Goal: Task Accomplishment & Management: Complete application form

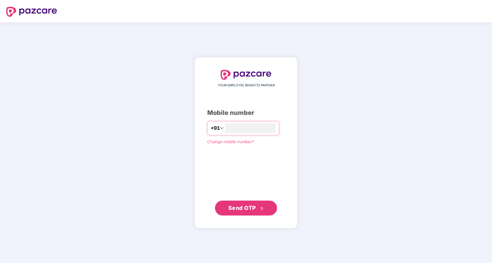
type input "**********"
click at [234, 207] on span "Send OTP" at bounding box center [242, 207] width 28 height 7
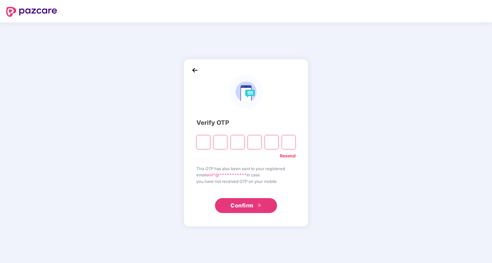
type input "*"
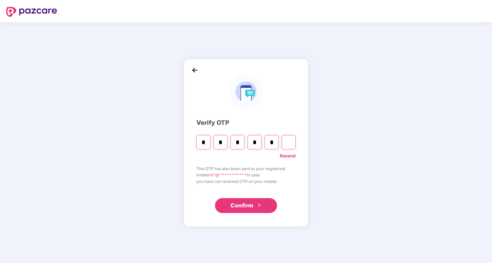
type input "*"
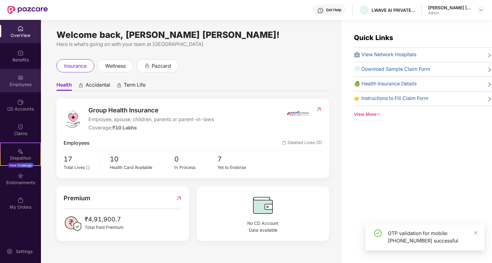
click at [20, 86] on div "Employees" at bounding box center [20, 84] width 41 height 6
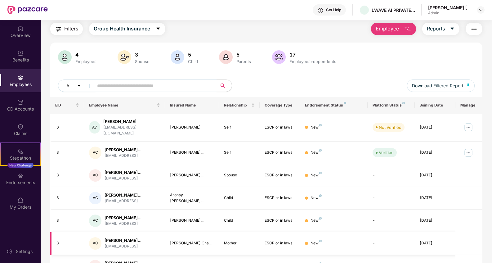
scroll to position [16, 0]
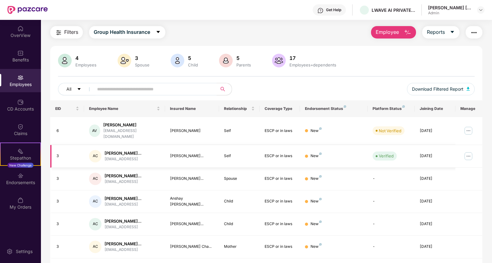
click at [469, 151] on img at bounding box center [469, 156] width 10 height 10
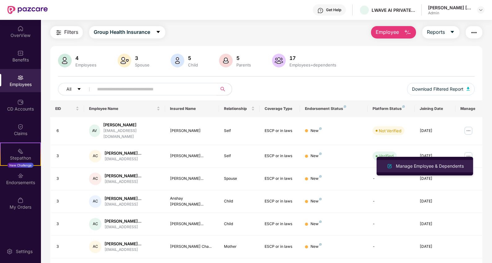
click at [448, 166] on div "Manage Employee & Dependents" at bounding box center [430, 166] width 70 height 7
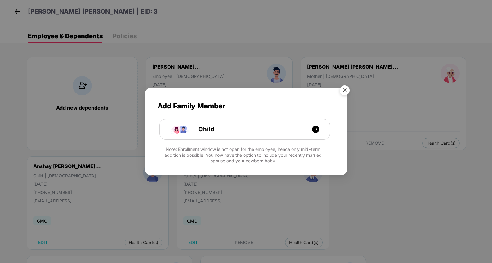
click at [346, 89] on img "Close" at bounding box center [344, 91] width 17 height 17
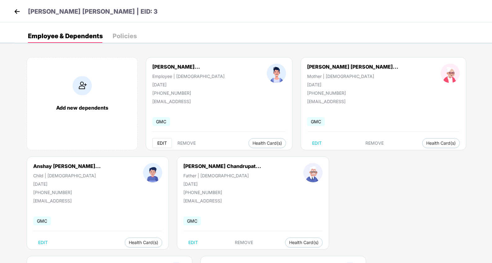
click at [163, 143] on span "EDIT" at bounding box center [162, 143] width 10 height 5
select select "****"
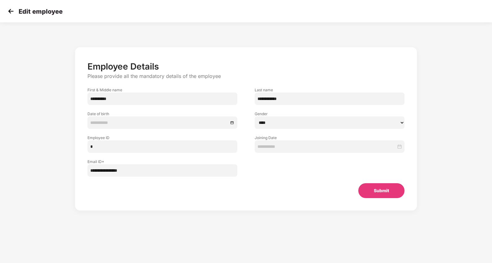
type input "**********"
click at [102, 149] on input "*" at bounding box center [163, 146] width 150 height 12
type input "*"
click at [380, 192] on button "Submit" at bounding box center [381, 190] width 46 height 15
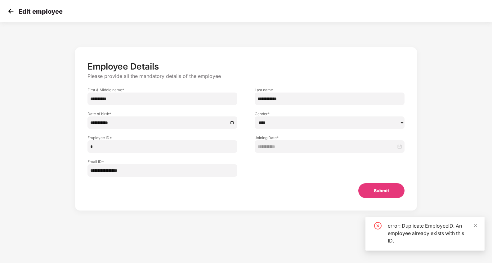
click at [97, 149] on input "*" at bounding box center [163, 146] width 150 height 12
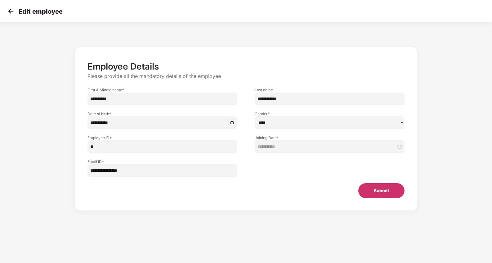
type input "**"
click at [384, 193] on button "Submit" at bounding box center [381, 190] width 46 height 15
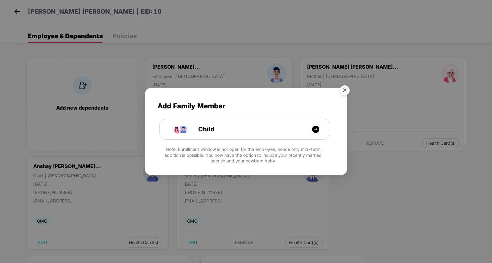
click at [344, 90] on img "Close" at bounding box center [344, 91] width 17 height 17
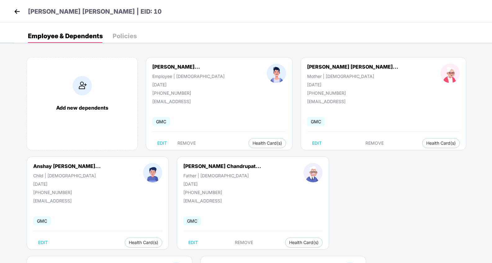
click at [19, 11] on img at bounding box center [16, 11] width 9 height 9
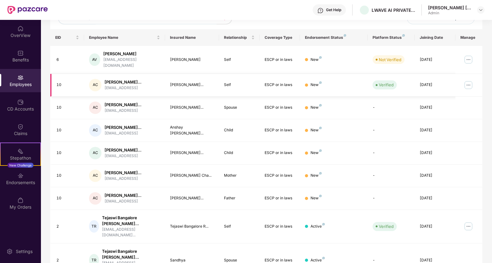
scroll to position [119, 0]
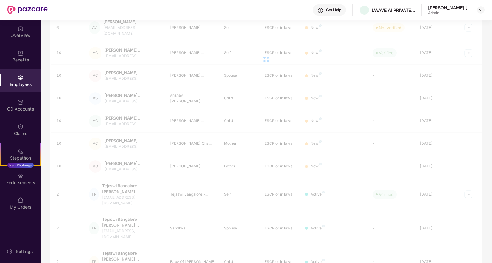
scroll to position [51, 0]
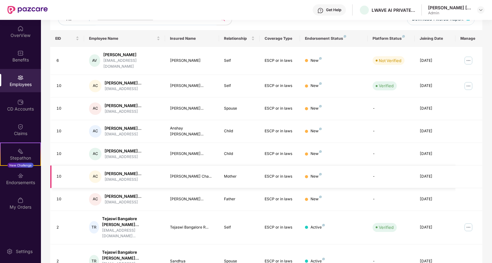
scroll to position [102, 0]
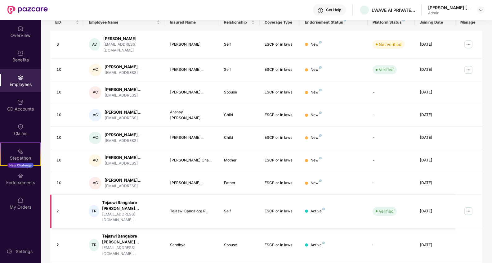
click at [467, 206] on img at bounding box center [469, 211] width 10 height 10
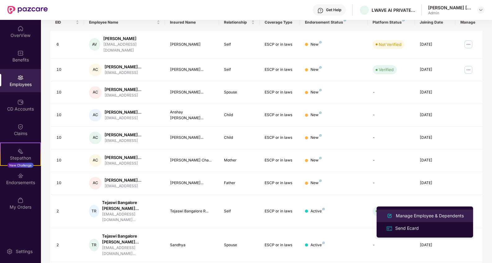
click at [412, 218] on div "Manage Employee & Dependents" at bounding box center [430, 215] width 70 height 7
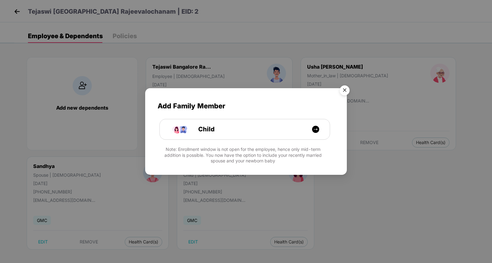
click at [344, 90] on img "Close" at bounding box center [344, 91] width 17 height 17
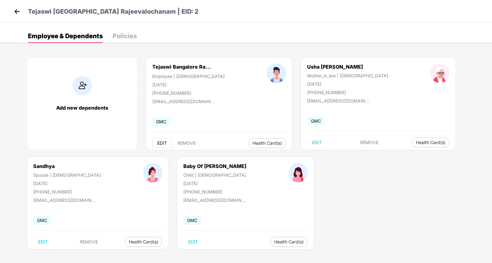
click at [162, 141] on span "EDIT" at bounding box center [162, 143] width 10 height 5
select select "****"
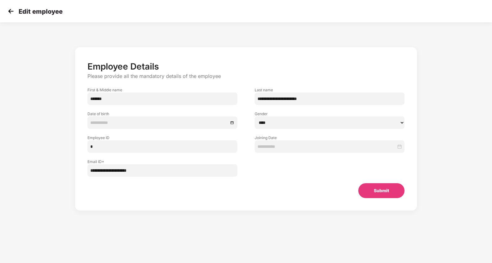
type input "**********"
drag, startPoint x: 104, startPoint y: 146, endPoint x: 85, endPoint y: 147, distance: 19.2
click at [85, 147] on div "Employee ID * *" at bounding box center [162, 141] width 167 height 24
type input "*"
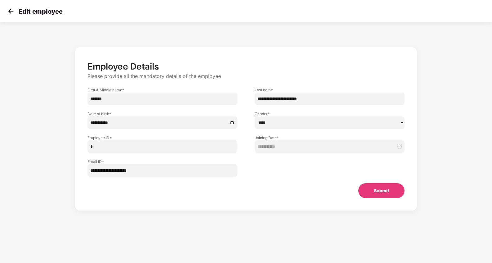
click at [379, 191] on button "Submit" at bounding box center [381, 190] width 46 height 15
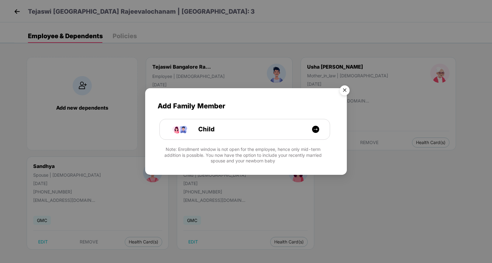
click at [344, 91] on img "Close" at bounding box center [344, 91] width 17 height 17
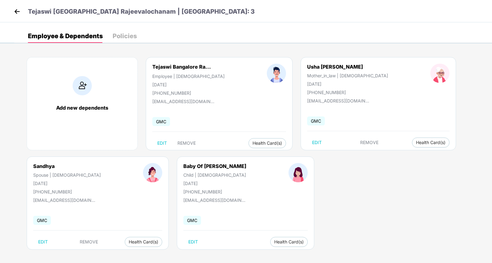
click at [15, 10] on img at bounding box center [16, 11] width 9 height 9
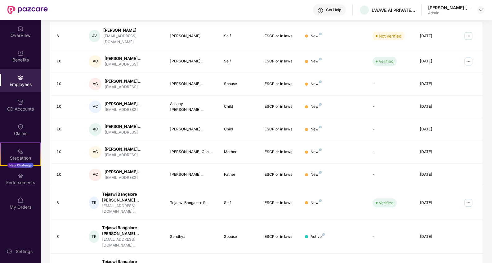
scroll to position [119, 0]
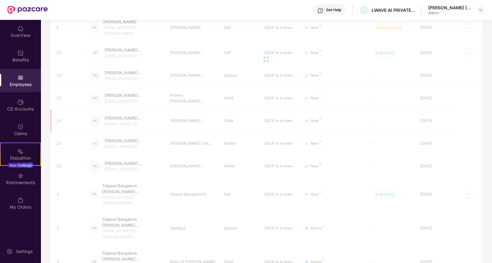
scroll to position [51, 0]
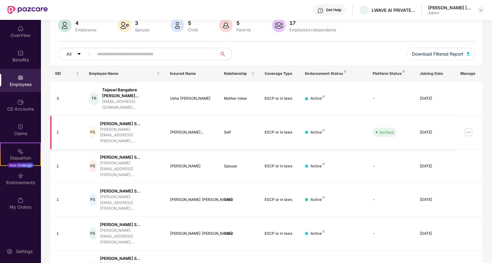
click at [469, 127] on img at bounding box center [469, 132] width 10 height 10
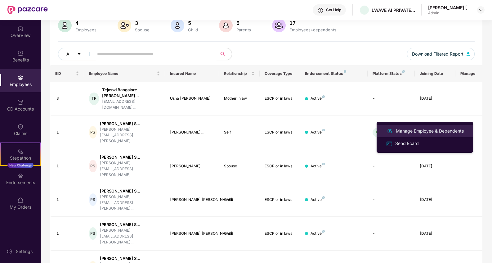
click at [409, 132] on div "Manage Employee & Dependents" at bounding box center [430, 131] width 70 height 7
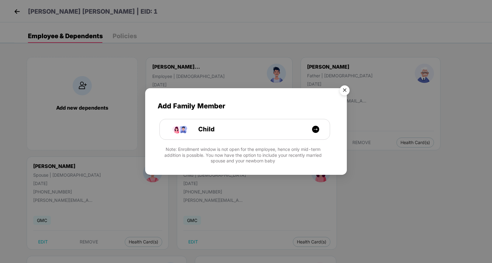
click at [346, 89] on img "Close" at bounding box center [344, 91] width 17 height 17
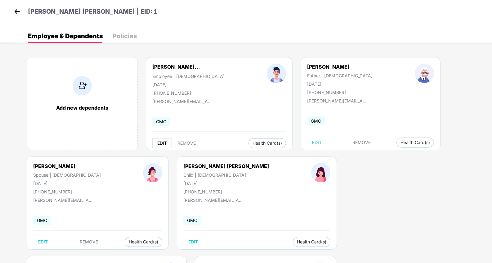
click at [161, 143] on span "EDIT" at bounding box center [162, 143] width 10 height 5
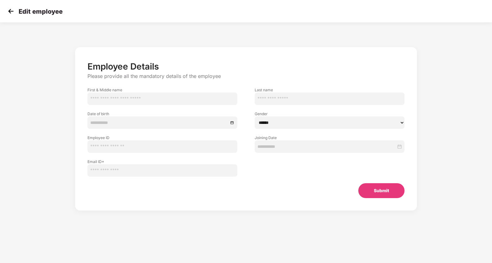
type input "*********"
type input "**********"
select select "****"
type input "*"
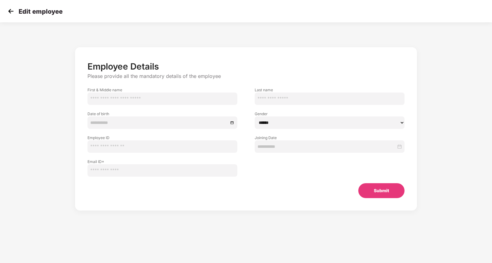
type input "**********"
drag, startPoint x: 96, startPoint y: 146, endPoint x: 85, endPoint y: 146, distance: 10.6
click at [85, 146] on div "Employee ID * *" at bounding box center [162, 141] width 167 height 24
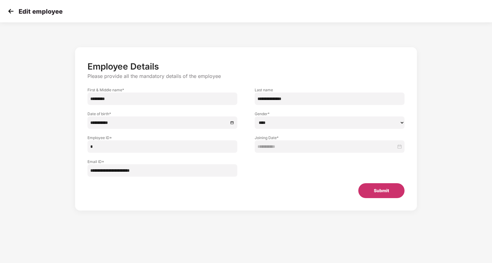
type input "*"
click at [379, 192] on button "Submit" at bounding box center [381, 190] width 46 height 15
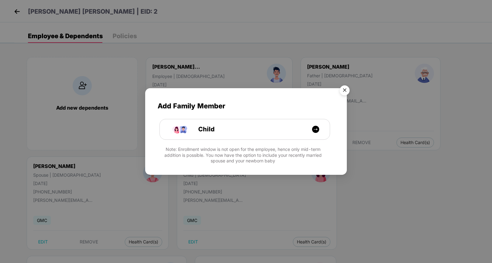
click at [347, 91] on img "Close" at bounding box center [344, 91] width 17 height 17
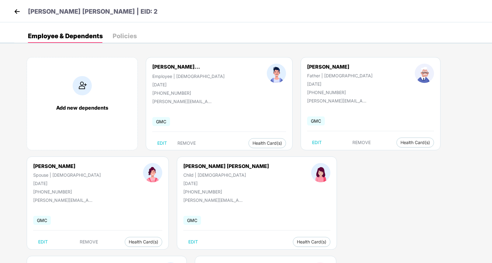
click at [17, 11] on img at bounding box center [16, 11] width 9 height 9
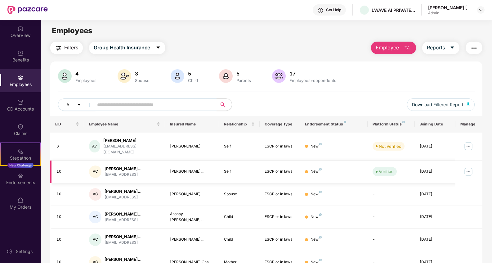
click at [468, 168] on img at bounding box center [469, 172] width 10 height 10
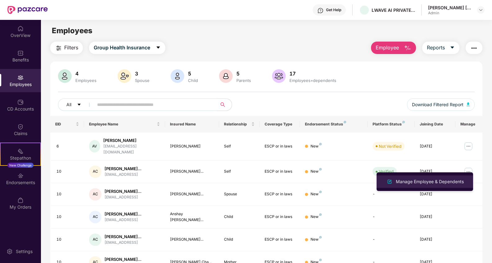
click at [423, 180] on div "Manage Employee & Dependents" at bounding box center [430, 181] width 70 height 7
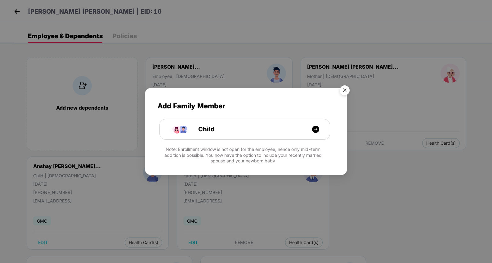
click at [344, 91] on img "Close" at bounding box center [344, 91] width 17 height 17
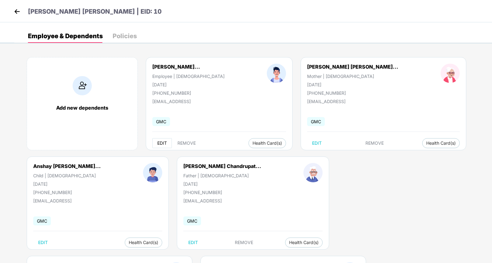
click at [161, 143] on span "EDIT" at bounding box center [162, 143] width 10 height 5
select select "****"
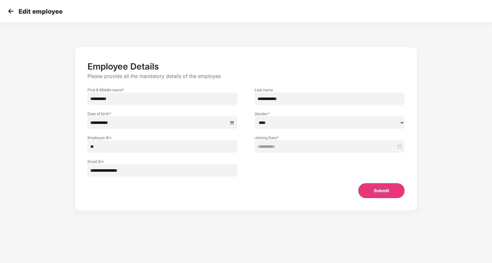
click at [101, 148] on input "**" at bounding box center [163, 146] width 150 height 12
type input "*"
click at [378, 194] on button "Submit" at bounding box center [381, 190] width 46 height 15
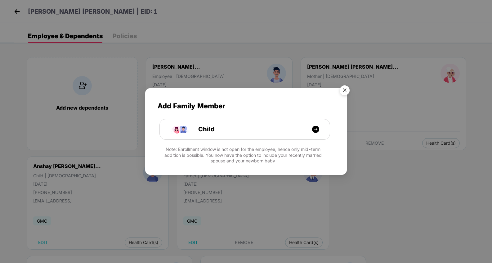
click at [345, 90] on img "Close" at bounding box center [344, 91] width 17 height 17
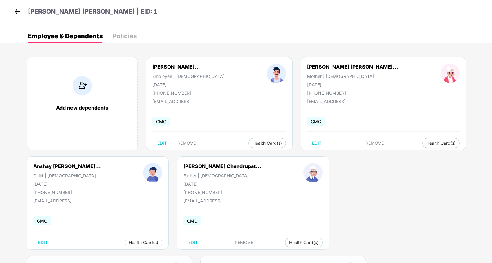
click at [17, 13] on img at bounding box center [16, 11] width 9 height 9
